Goal: Transaction & Acquisition: Purchase product/service

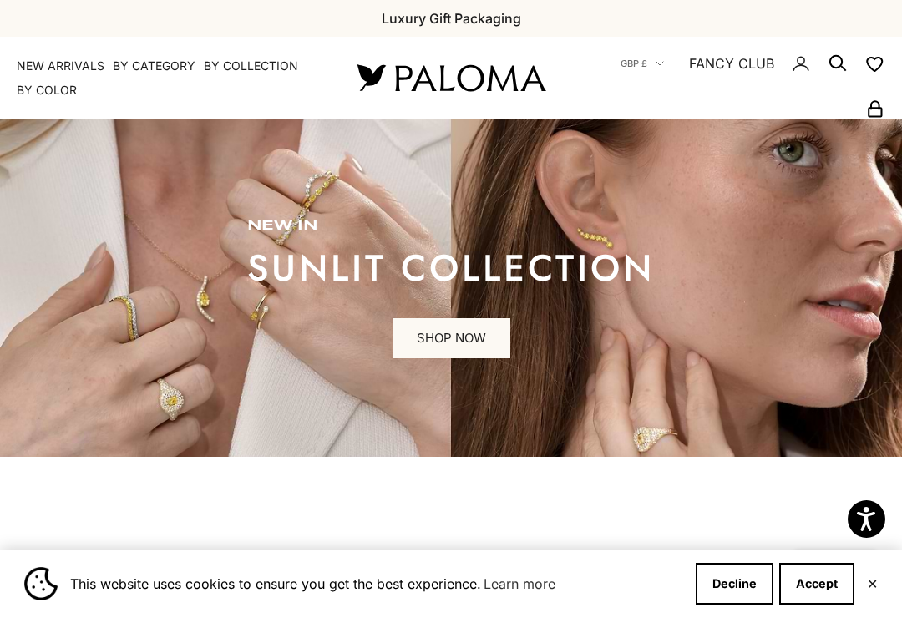
click at [820, 586] on button "Accept" at bounding box center [816, 584] width 75 height 42
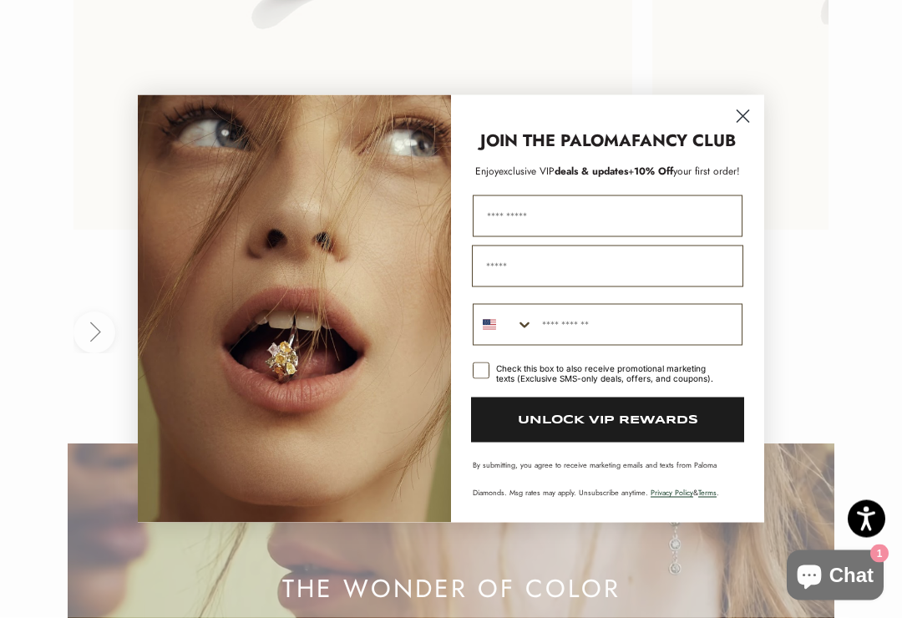
scroll to position [3876, 0]
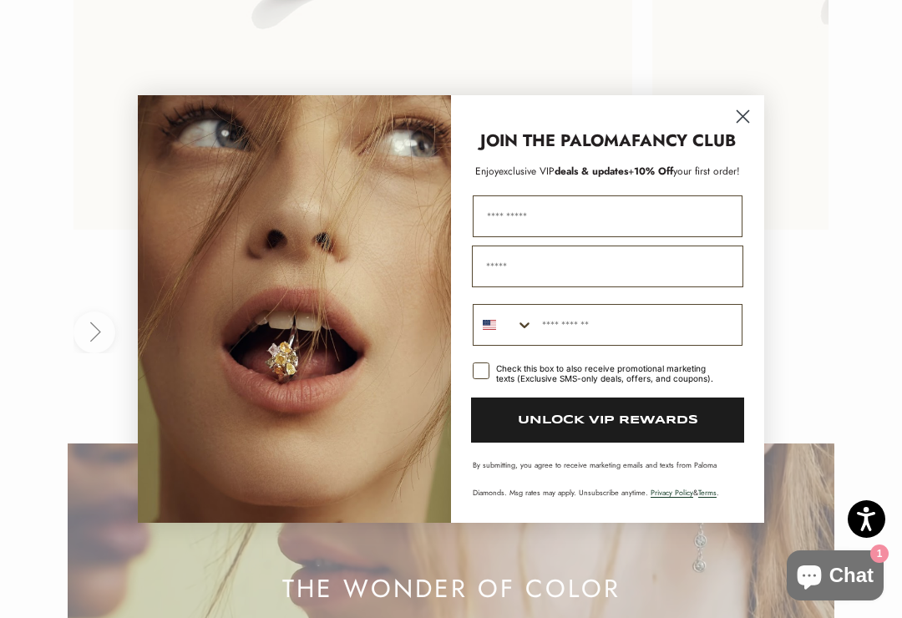
click at [751, 128] on circle "Close dialog" at bounding box center [743, 117] width 28 height 28
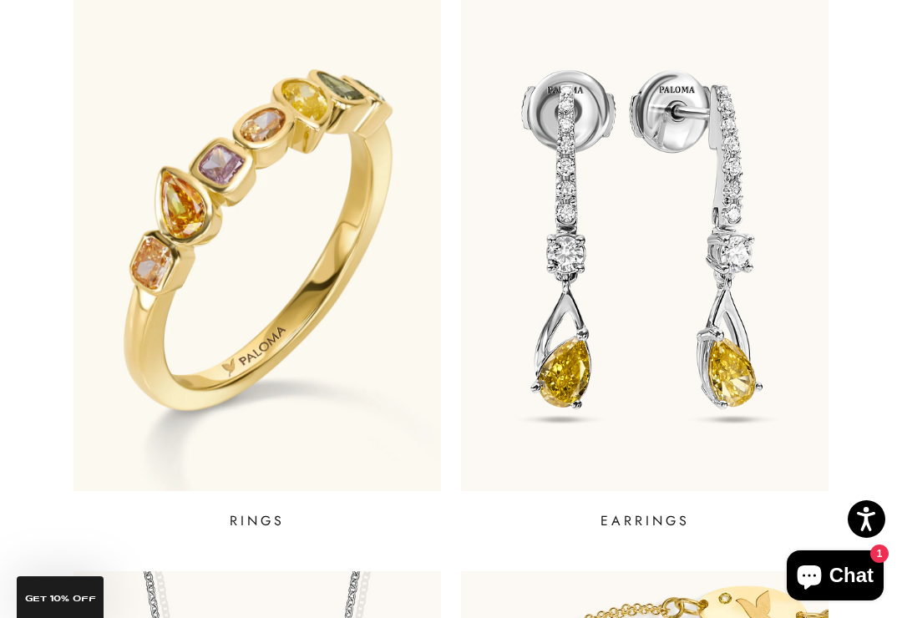
scroll to position [640, 0]
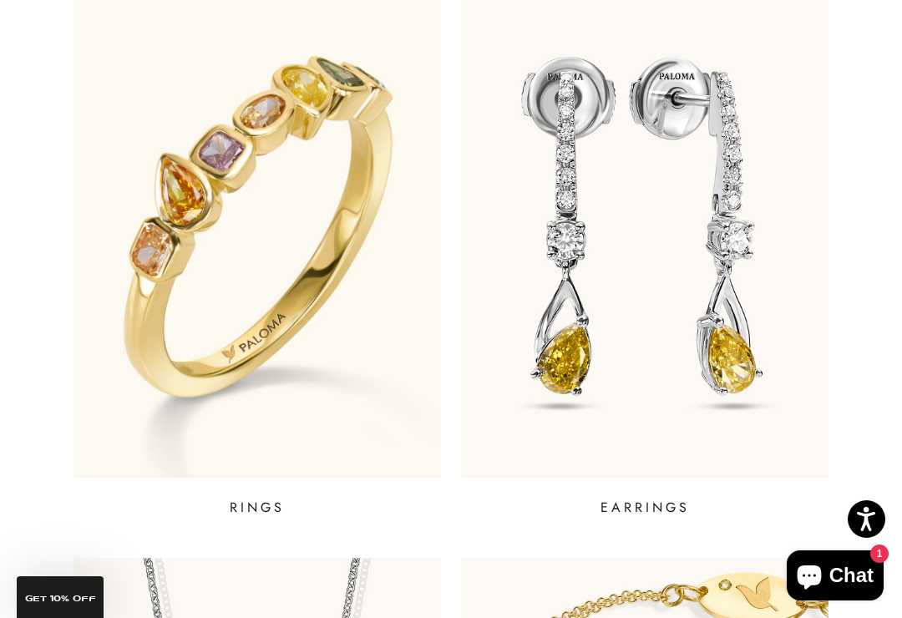
click at [263, 503] on p "RINGS" at bounding box center [257, 508] width 55 height 20
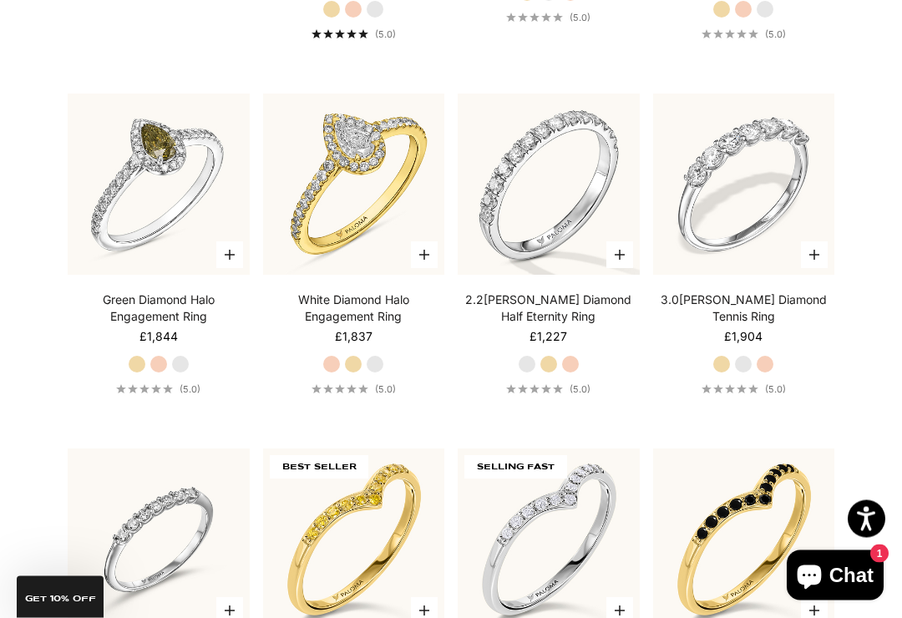
scroll to position [2916, 0]
click at [762, 319] on link "3.0[PERSON_NAME] Diamond Tennis Ring" at bounding box center [744, 308] width 182 height 33
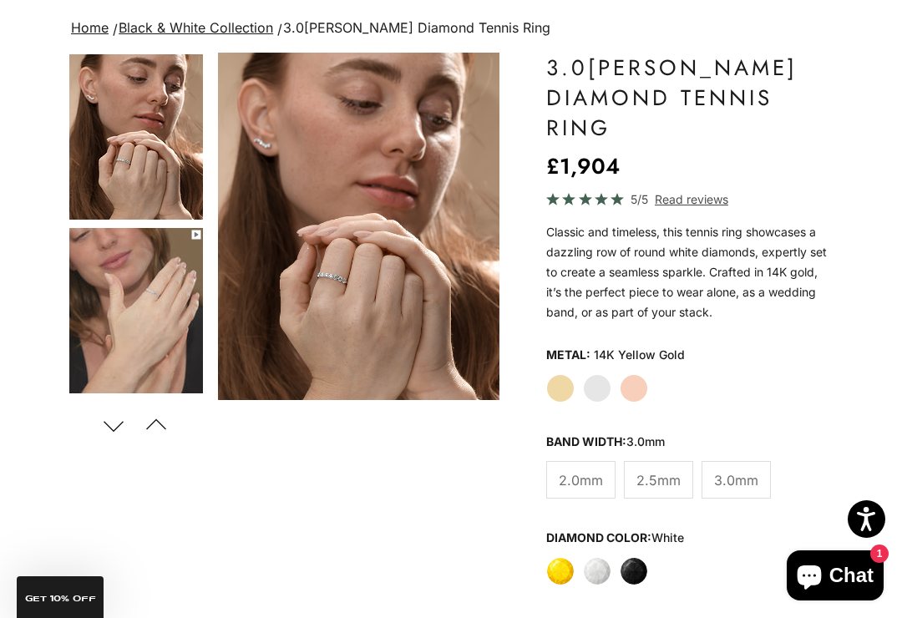
scroll to position [180, 0]
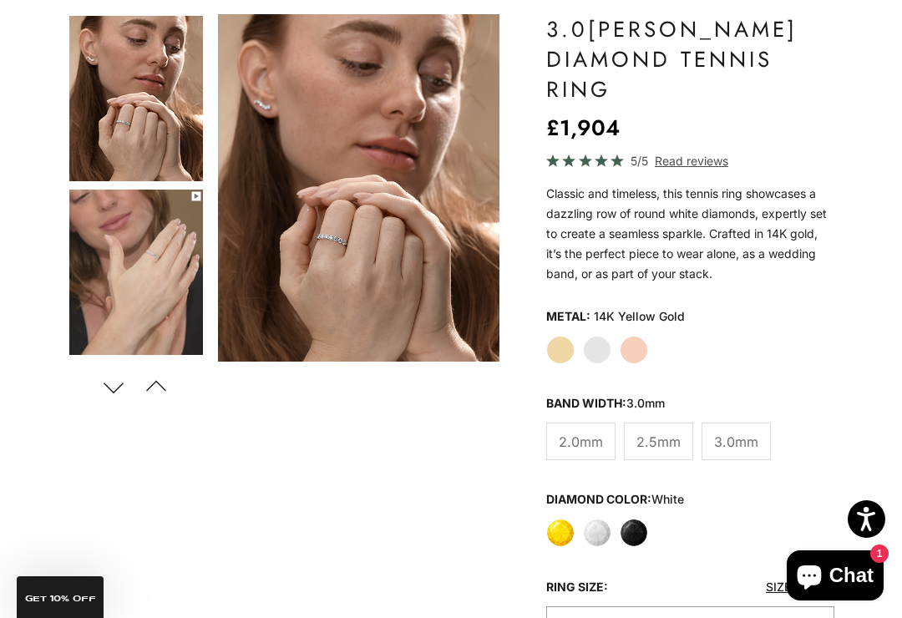
click at [594, 354] on label "White Gold" at bounding box center [597, 350] width 28 height 28
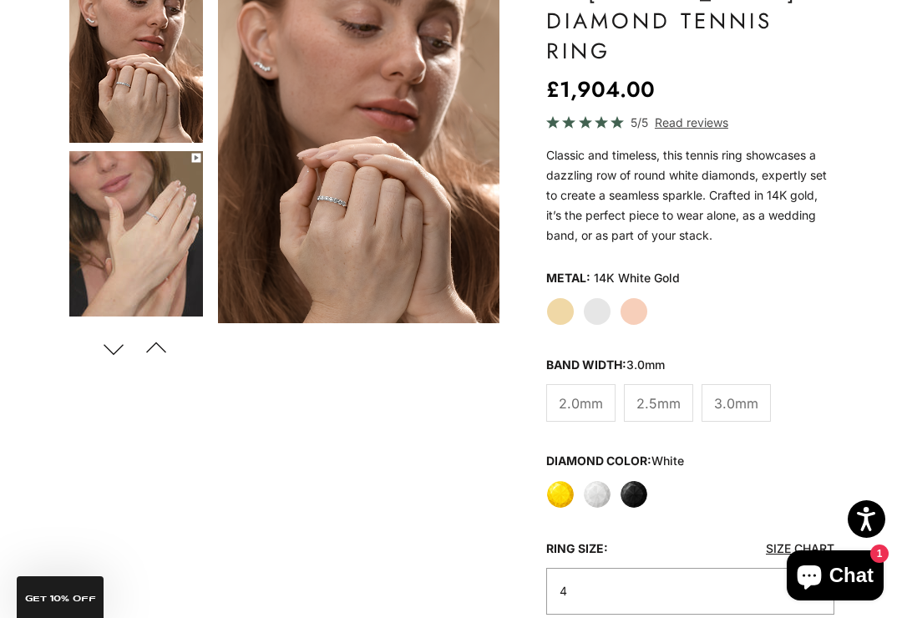
scroll to position [218, 0]
click at [604, 321] on label "White Gold" at bounding box center [597, 312] width 28 height 28
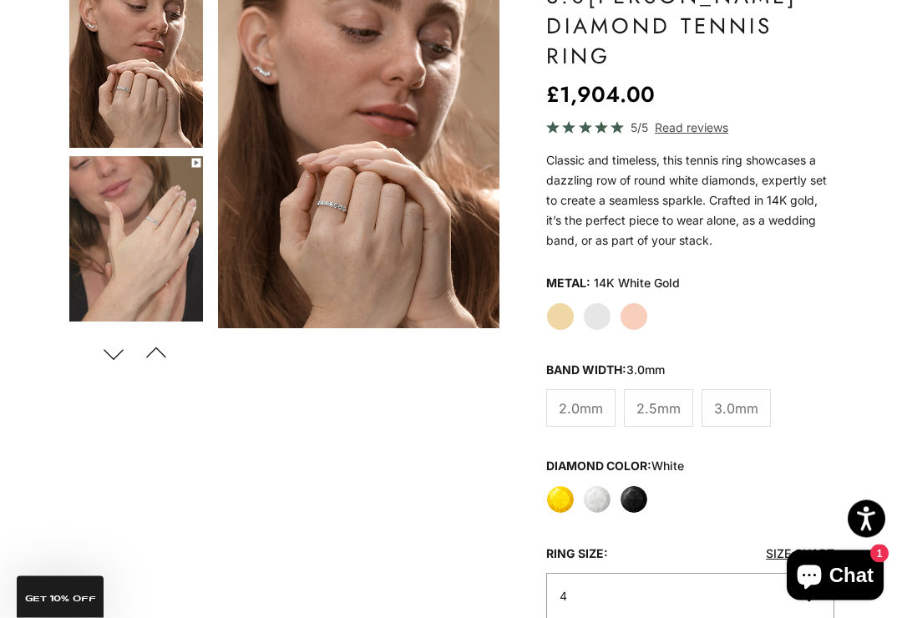
scroll to position [0, 0]
